Goal: Information Seeking & Learning: Learn about a topic

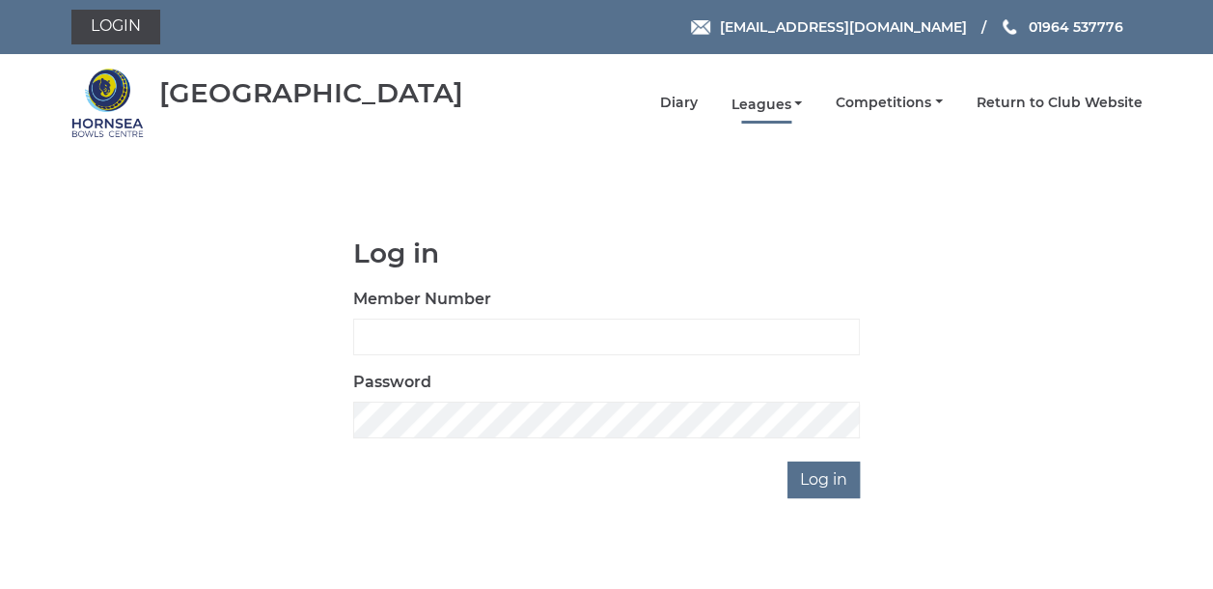
click at [772, 105] on link "Leagues" at bounding box center [766, 105] width 71 height 18
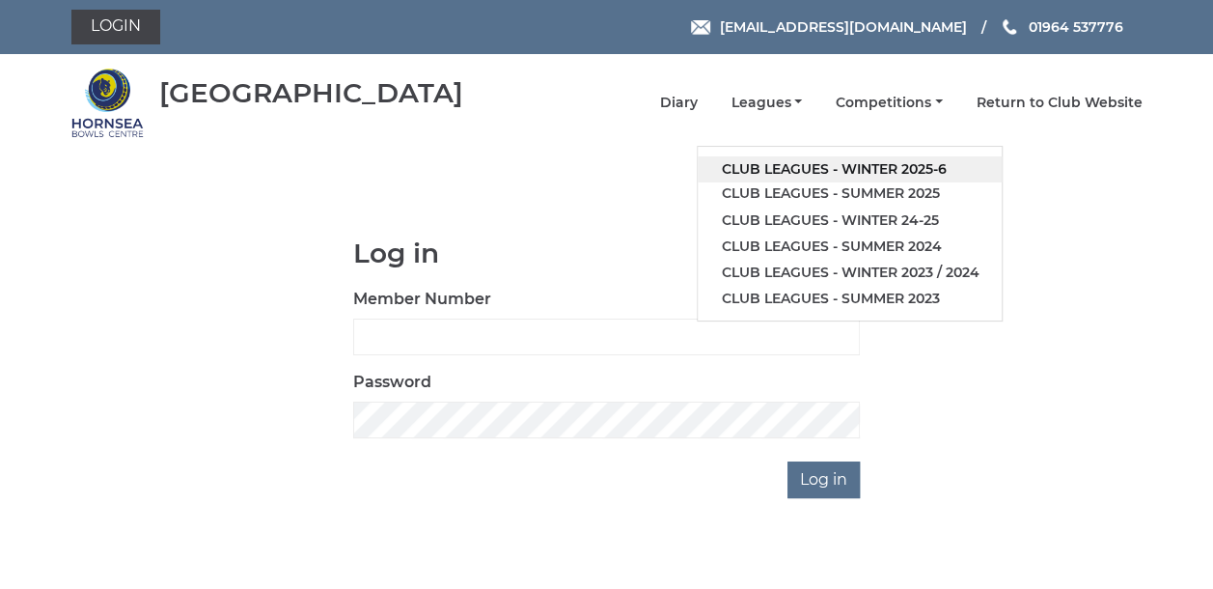
click at [775, 170] on link "Club leagues - Winter 2025-6" at bounding box center [850, 169] width 304 height 26
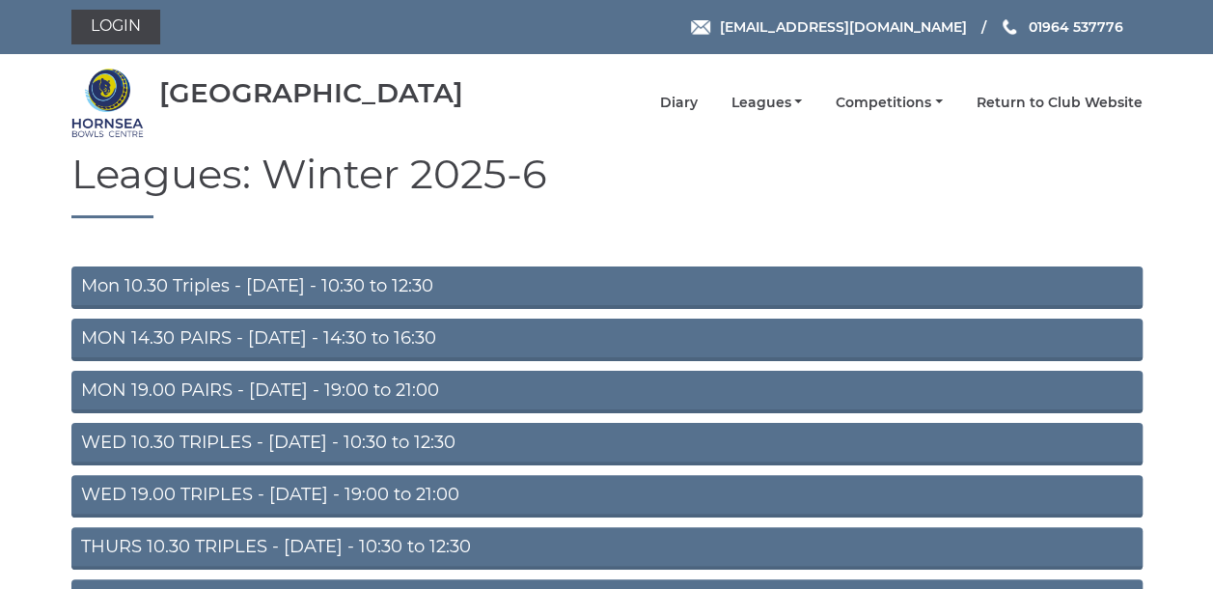
click at [290, 334] on link "MON 14.30 PAIRS - Monday - 14:30 to 16:30" at bounding box center [607, 340] width 1072 height 42
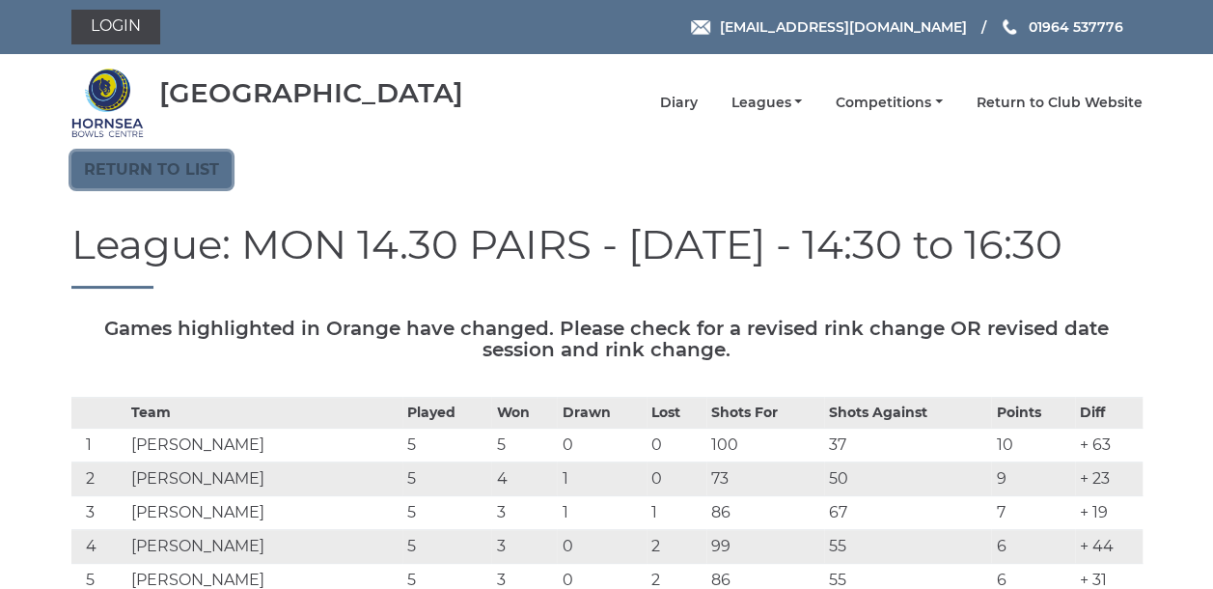
click at [176, 178] on link "Return to list" at bounding box center [151, 170] width 160 height 37
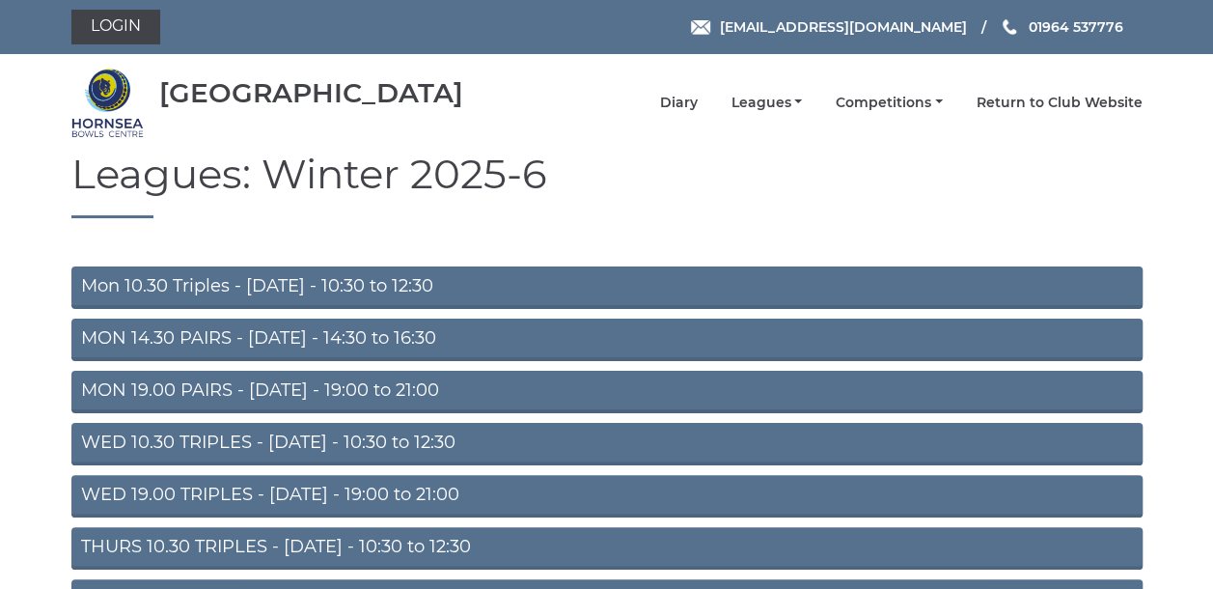
click at [158, 298] on link "Mon 10.30 Triples - [DATE] - 10:30 to 12:30" at bounding box center [607, 287] width 1072 height 42
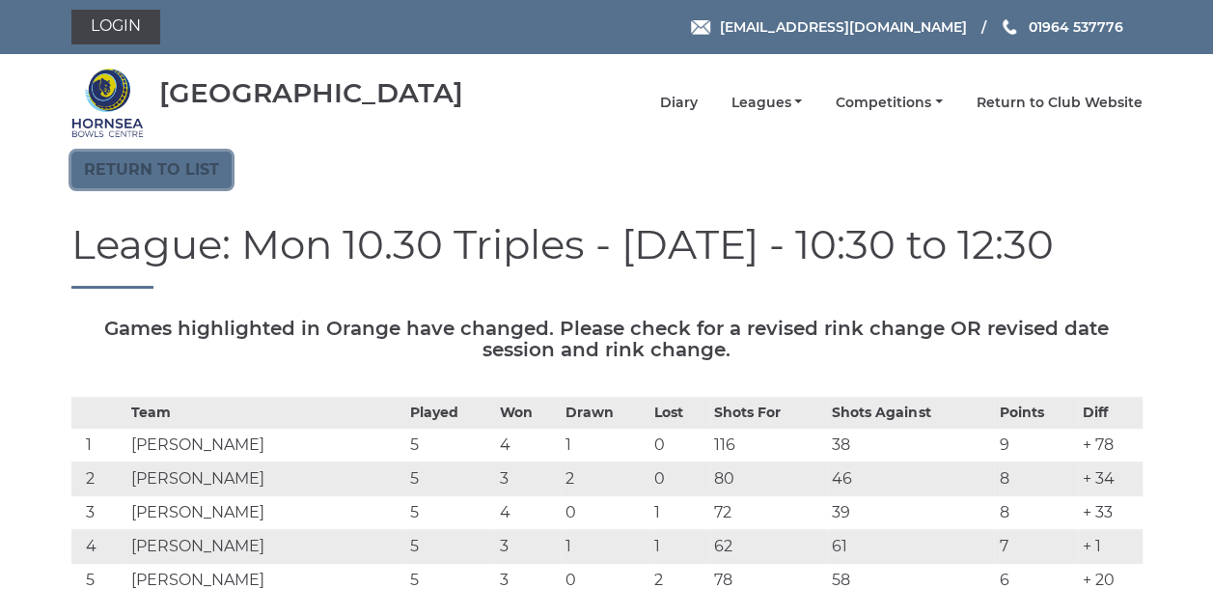
click at [116, 171] on link "Return to list" at bounding box center [151, 170] width 160 height 37
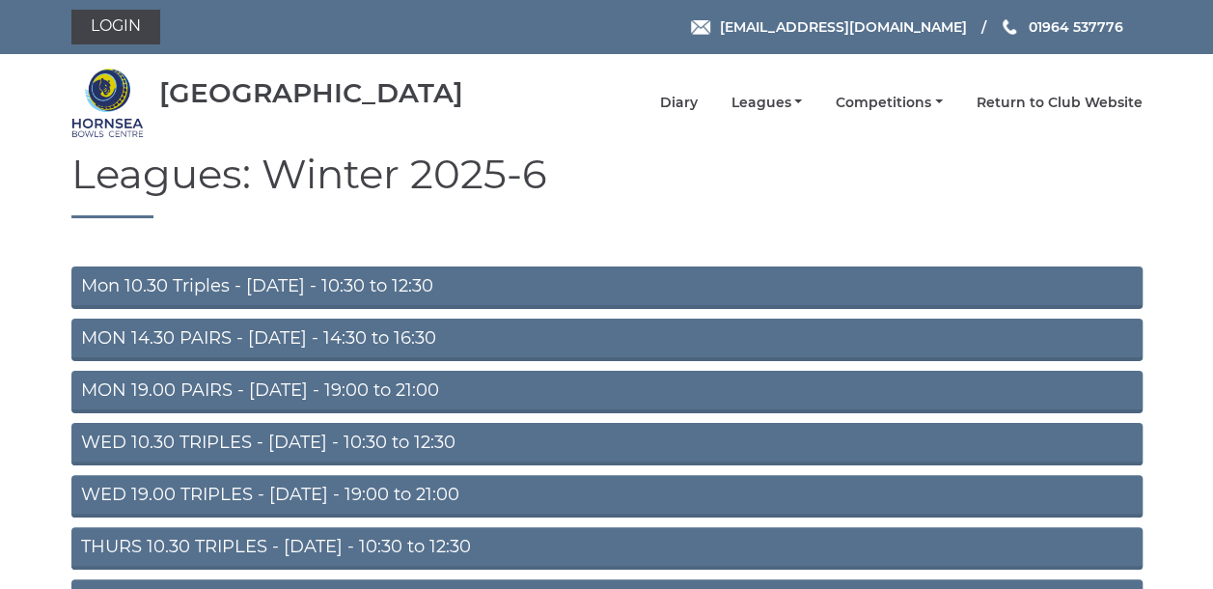
click at [141, 398] on link "MON 19.00 PAIRS - [DATE] - 19:00 to 21:00" at bounding box center [607, 392] width 1072 height 42
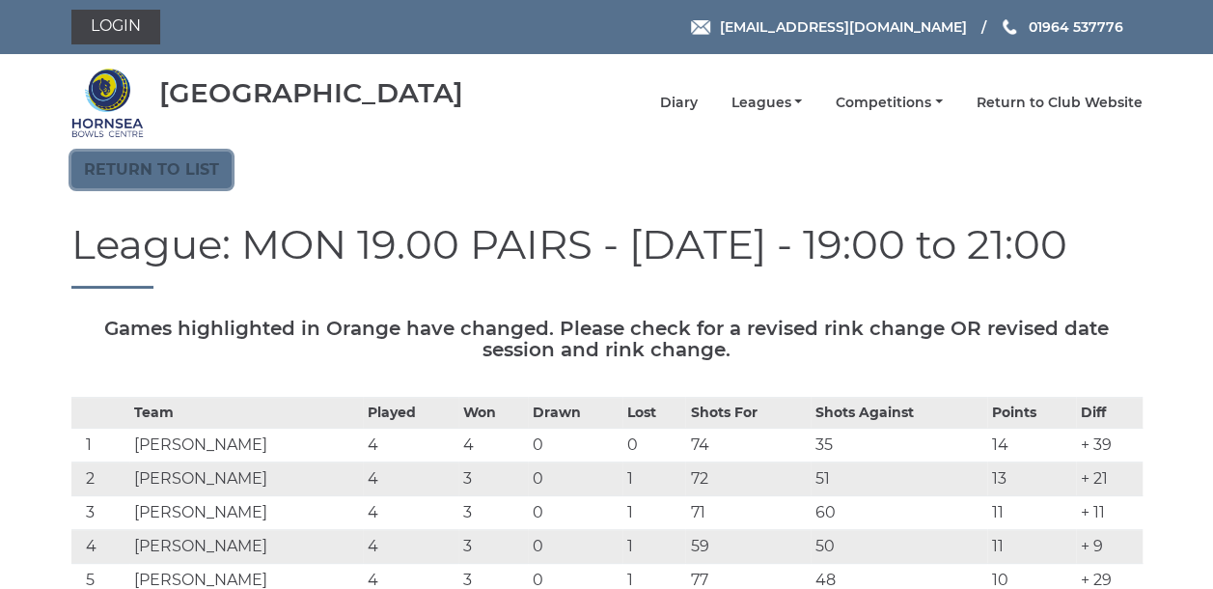
click at [118, 170] on link "Return to list" at bounding box center [151, 170] width 160 height 37
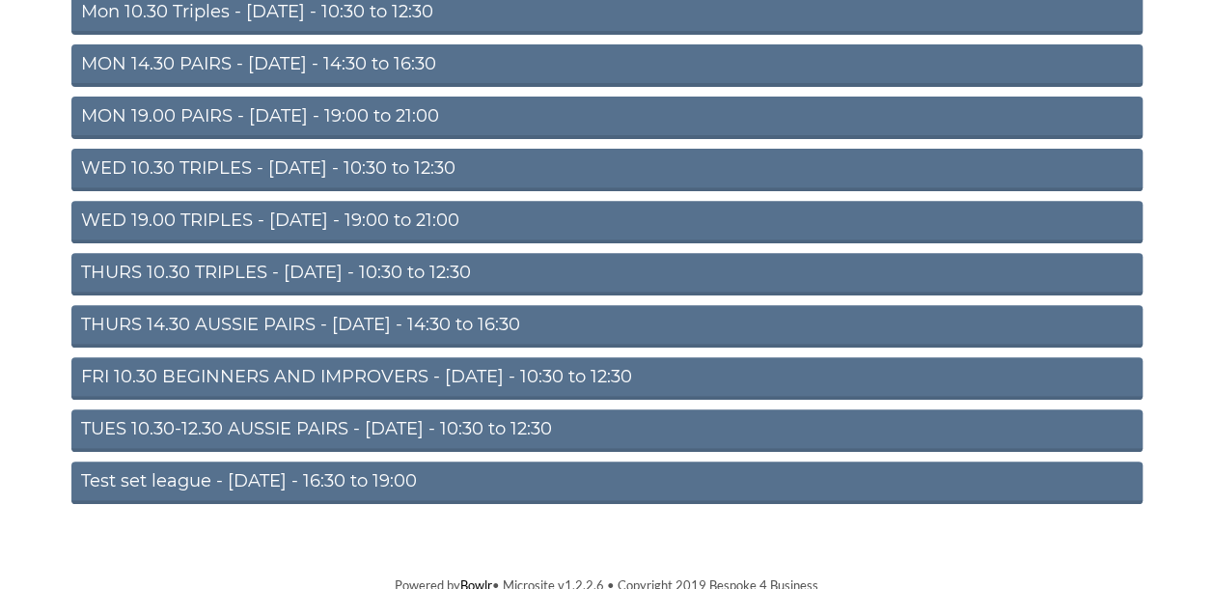
scroll to position [280, 0]
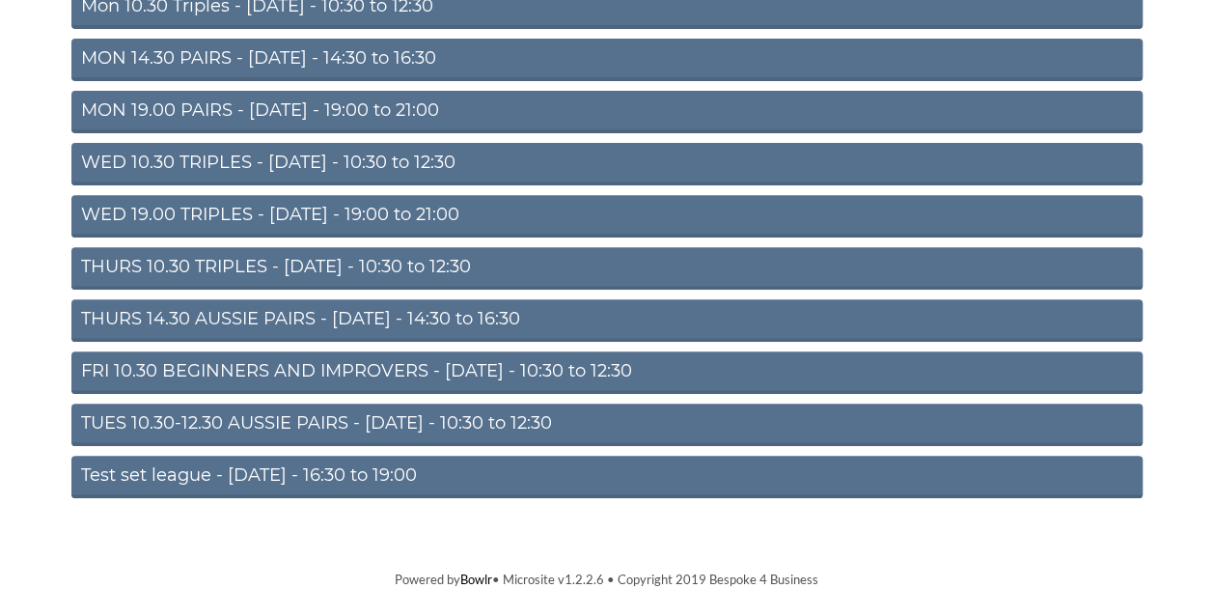
click at [129, 417] on link "TUES 10.30-12.30 AUSSIE PAIRS - [DATE] - 10:30 to 12:30" at bounding box center [607, 425] width 1072 height 42
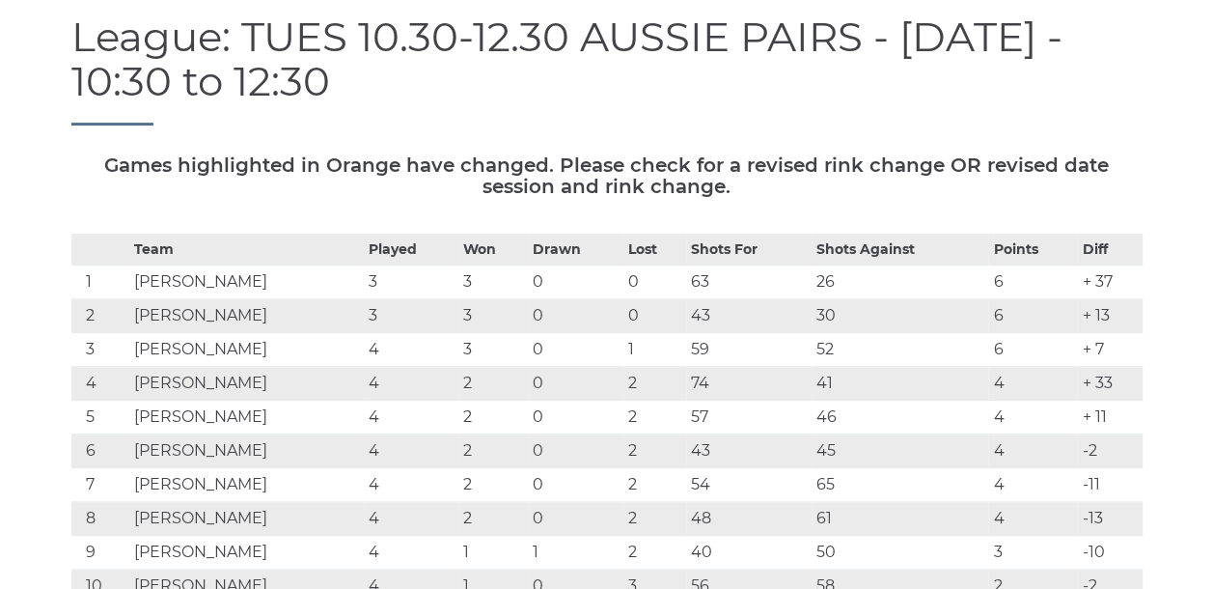
scroll to position [290, 0]
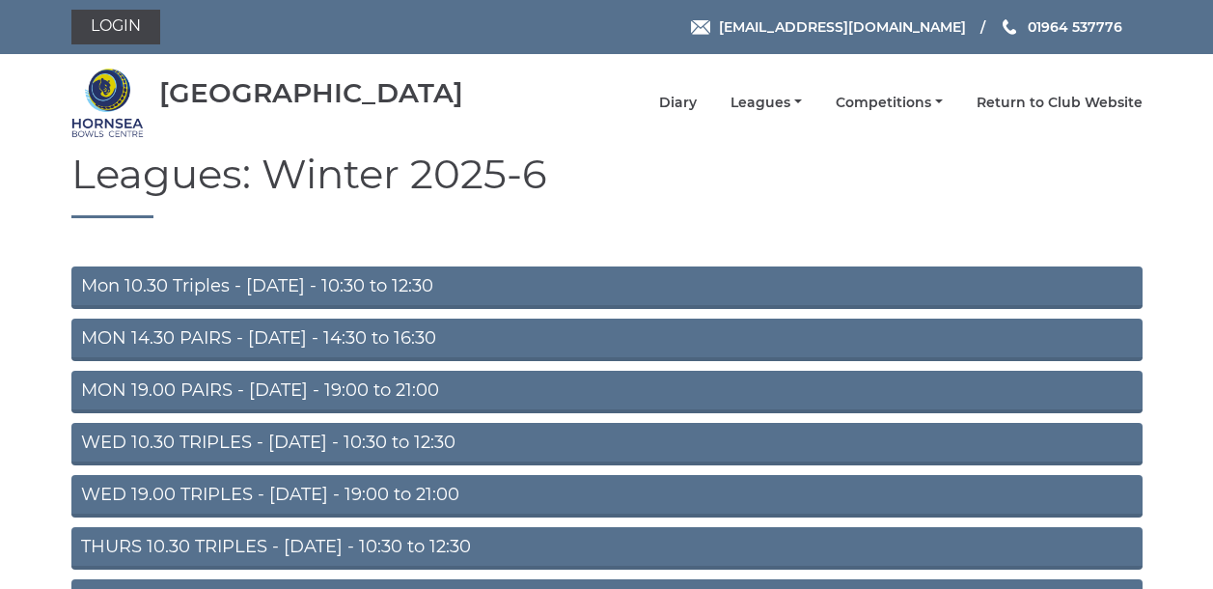
scroll to position [280, 0]
